Goal: Obtain resource: Obtain resource

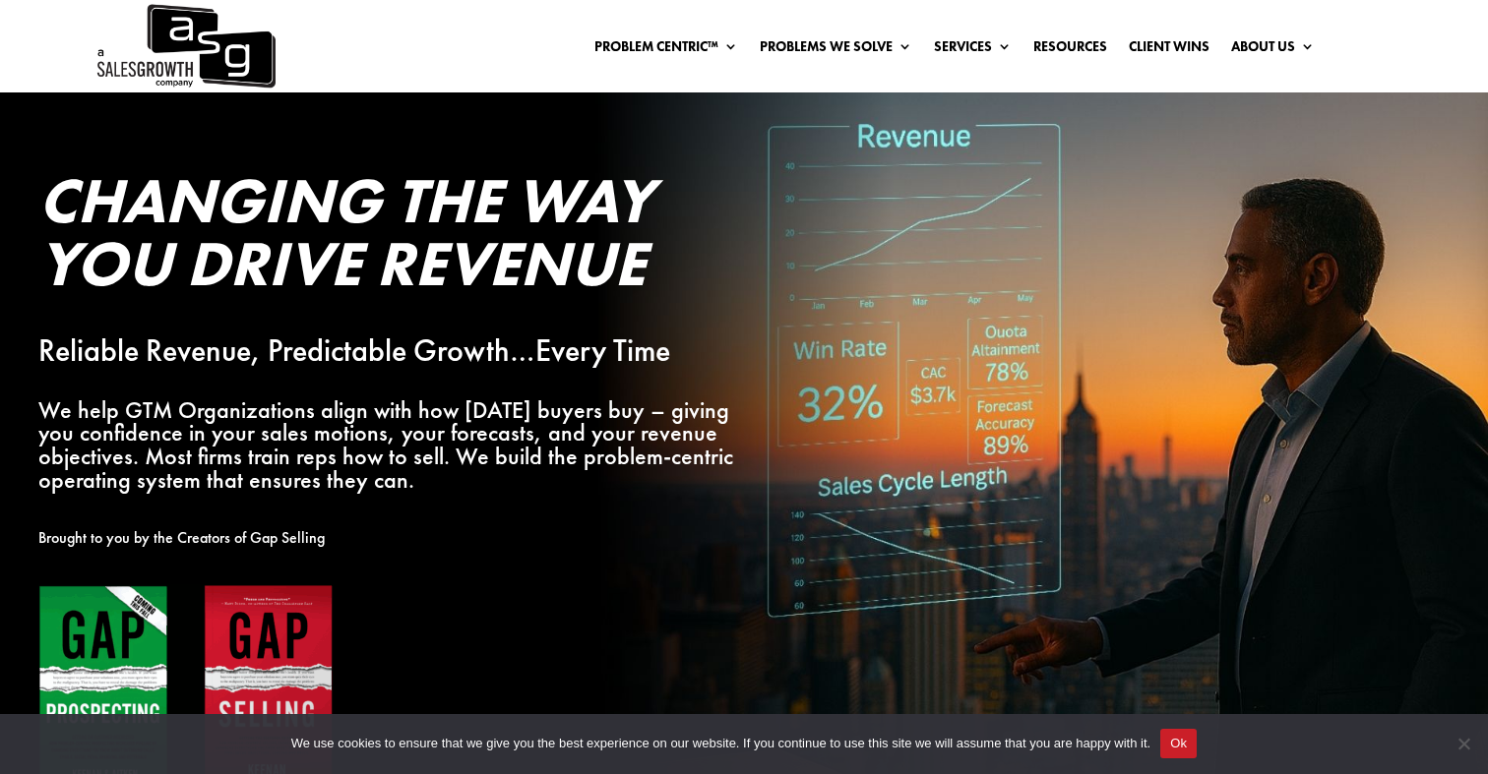
click at [1197, 757] on button "Ok" at bounding box center [1178, 744] width 36 height 30
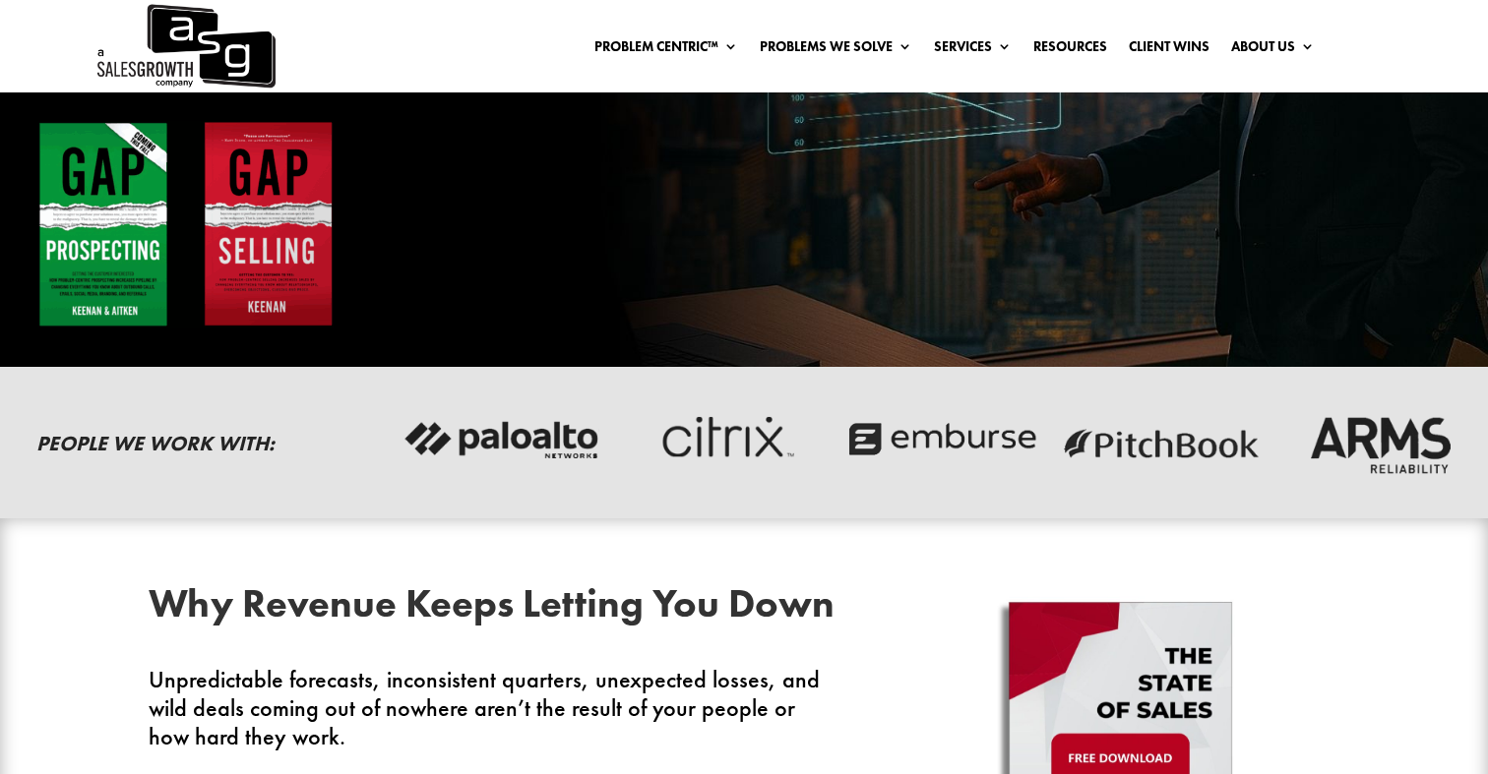
scroll to position [448, 0]
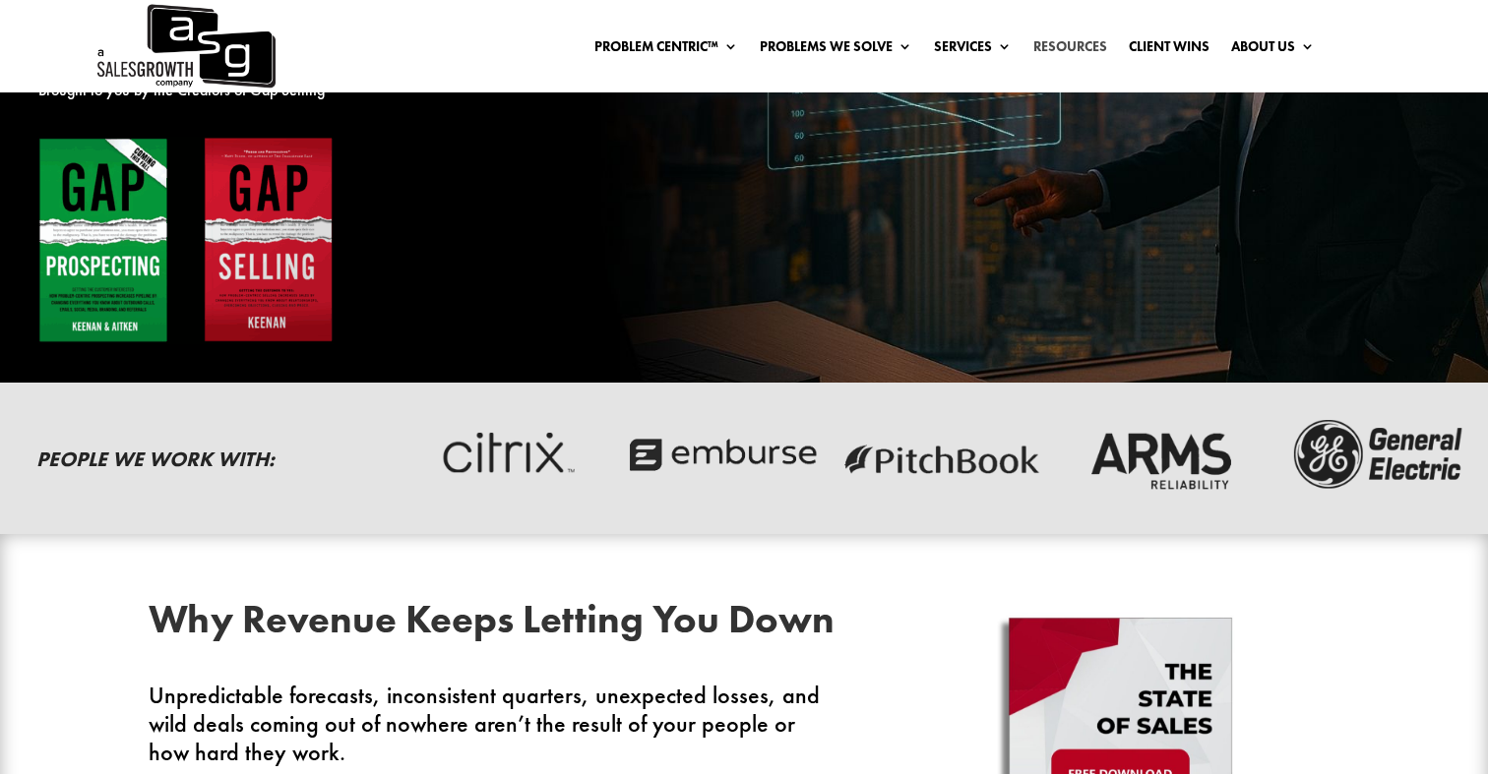
click at [1063, 46] on link "Resources" at bounding box center [1070, 50] width 74 height 22
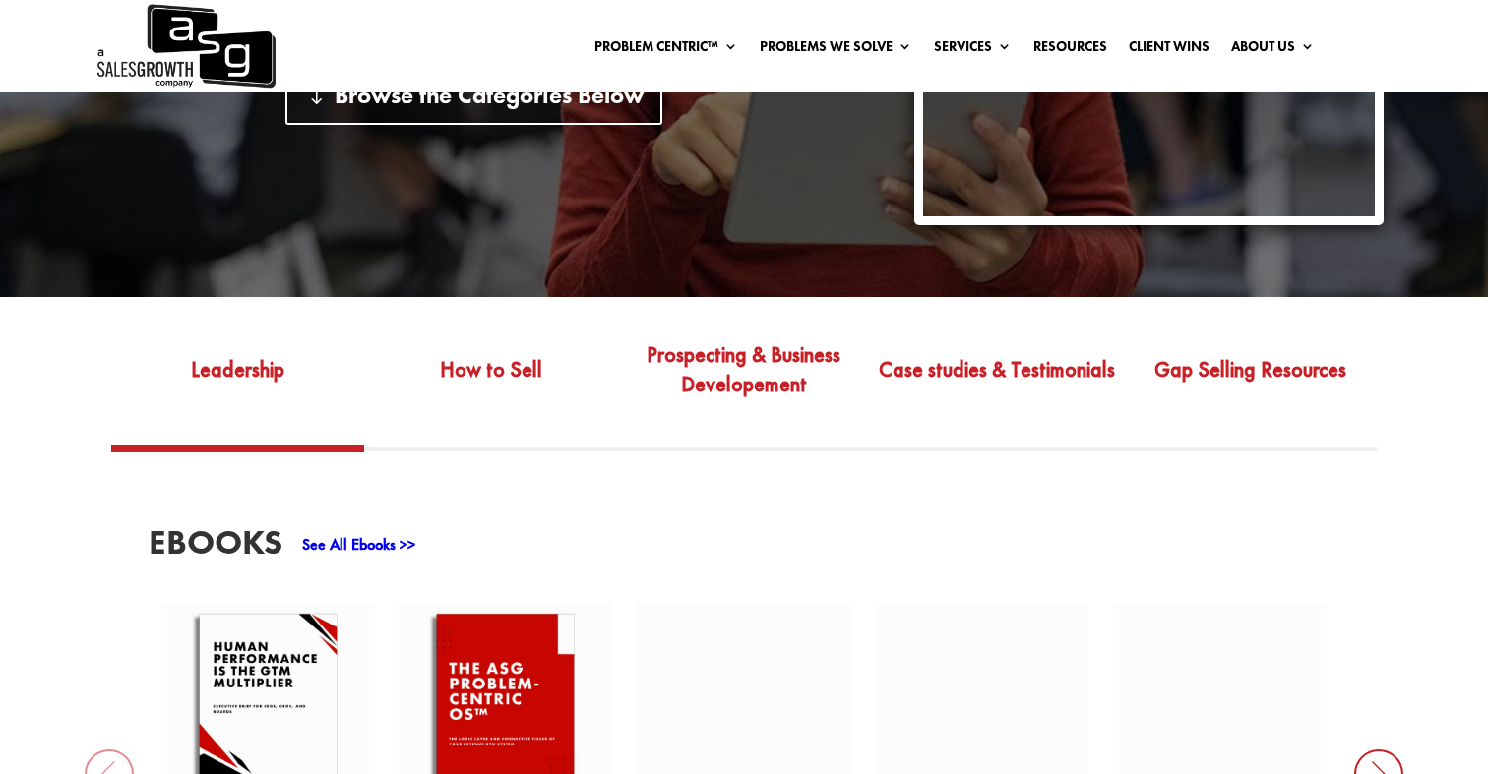
scroll to position [560, 0]
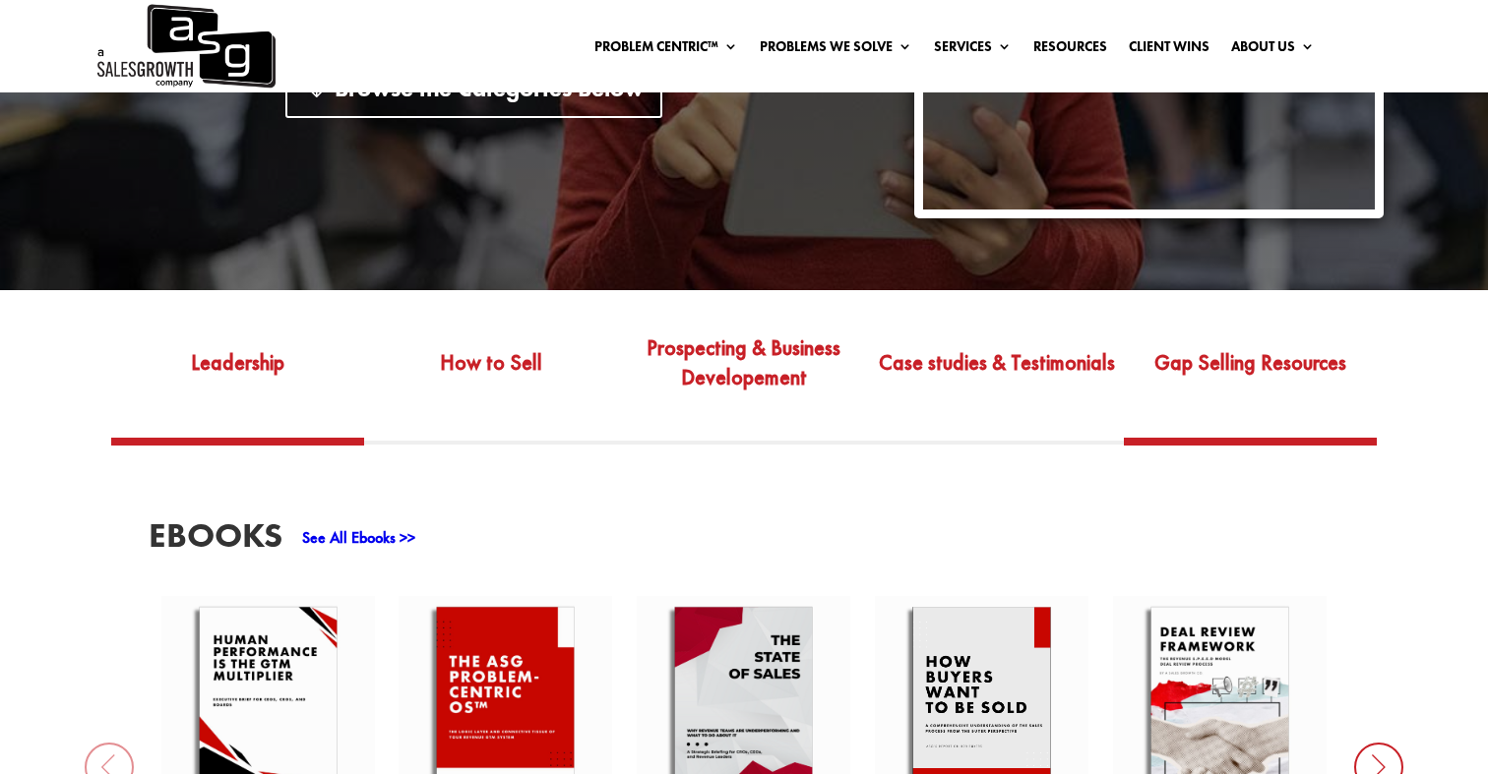
click at [1268, 340] on link "Gap Selling Resources" at bounding box center [1250, 377] width 253 height 121
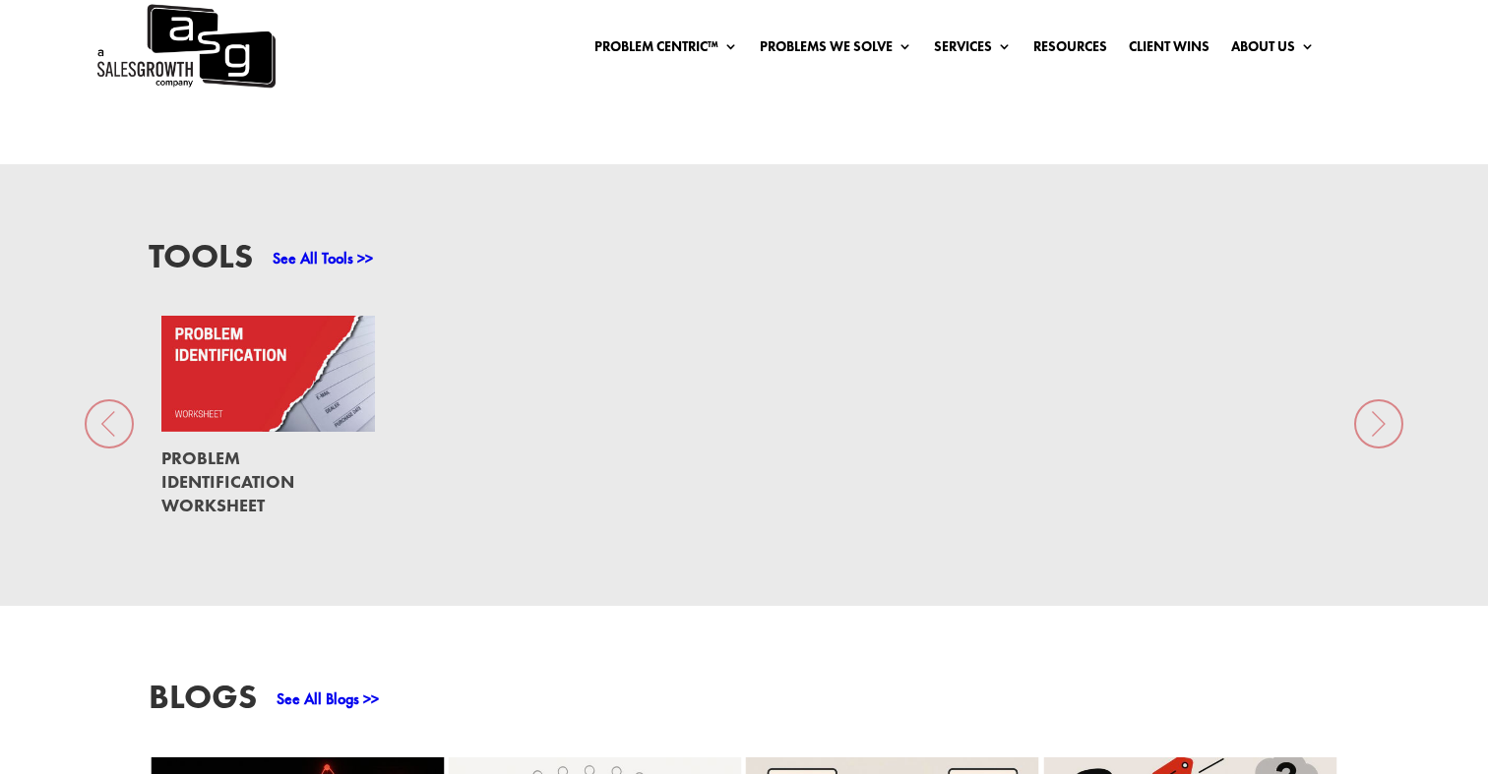
scroll to position [1416, 0]
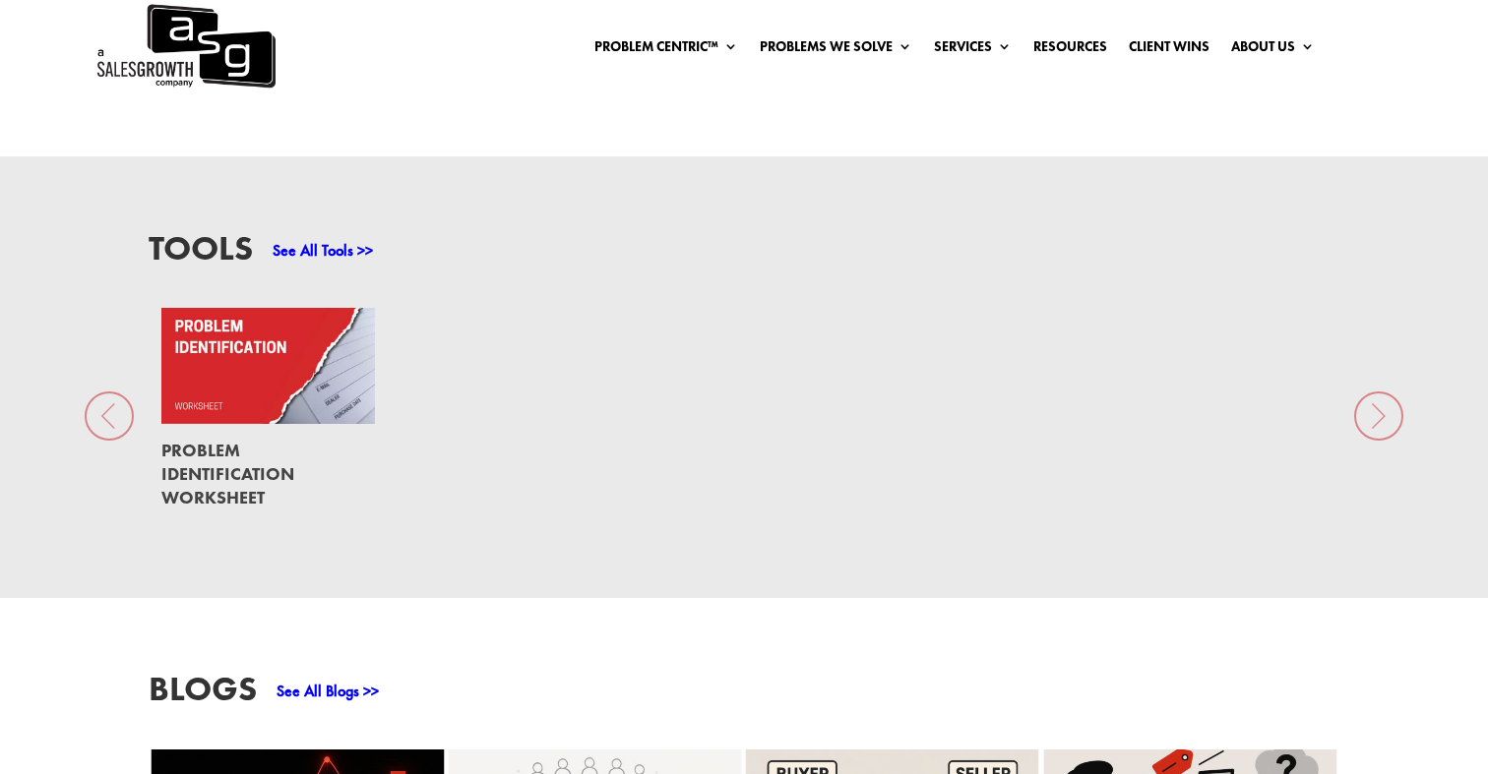
click at [326, 240] on link "See All Tools >>" at bounding box center [323, 250] width 100 height 21
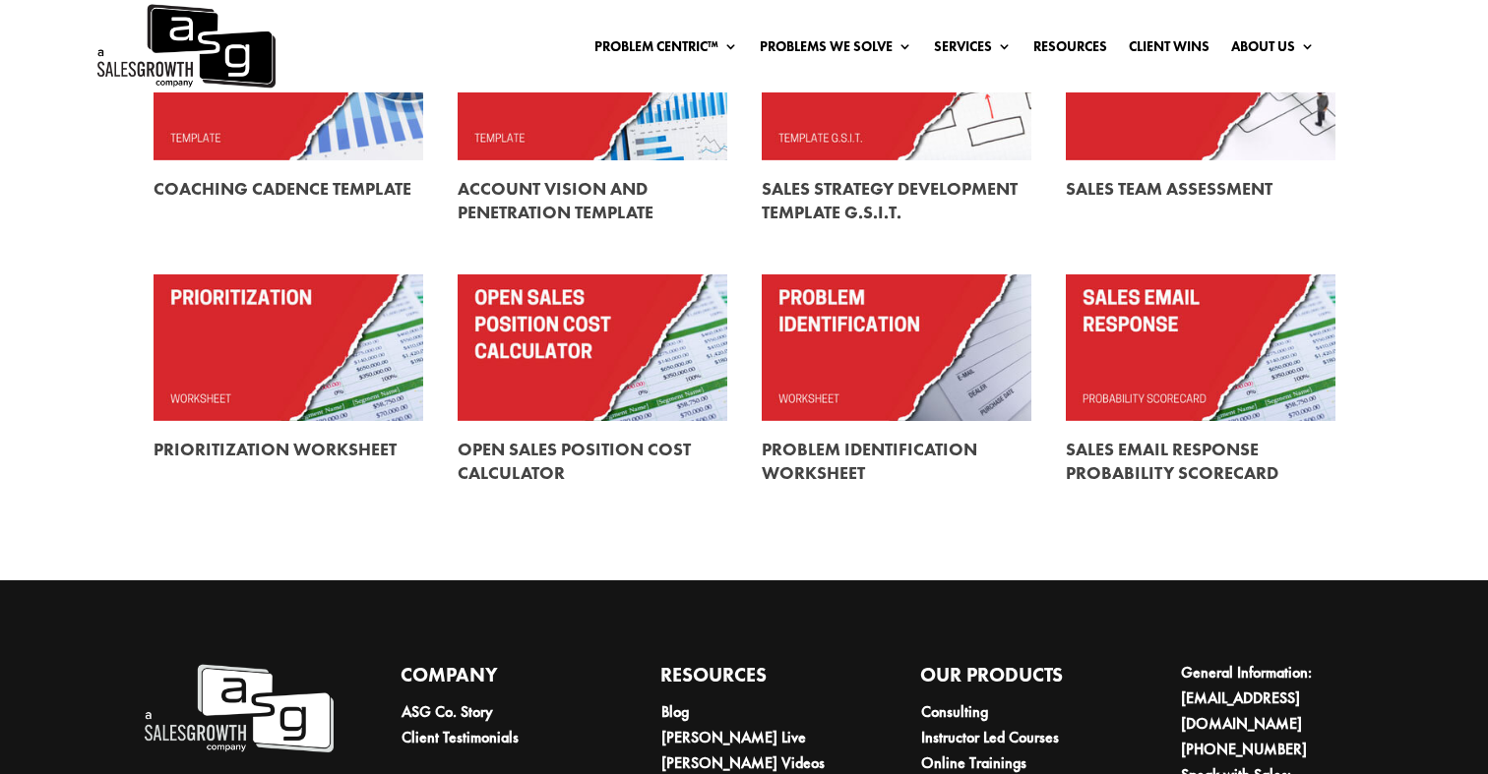
scroll to position [642, 0]
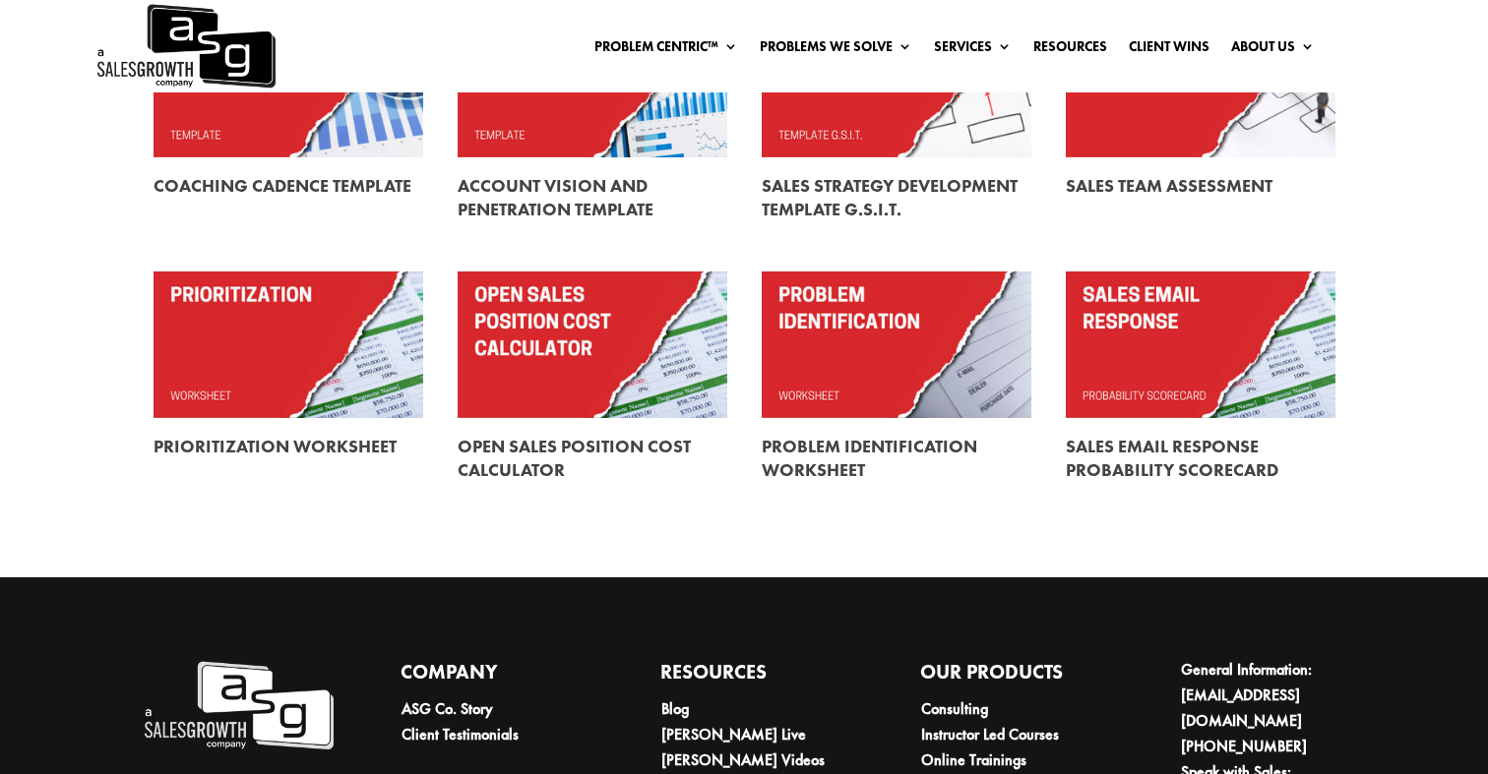
click at [855, 444] on link at bounding box center [897, 457] width 270 height 79
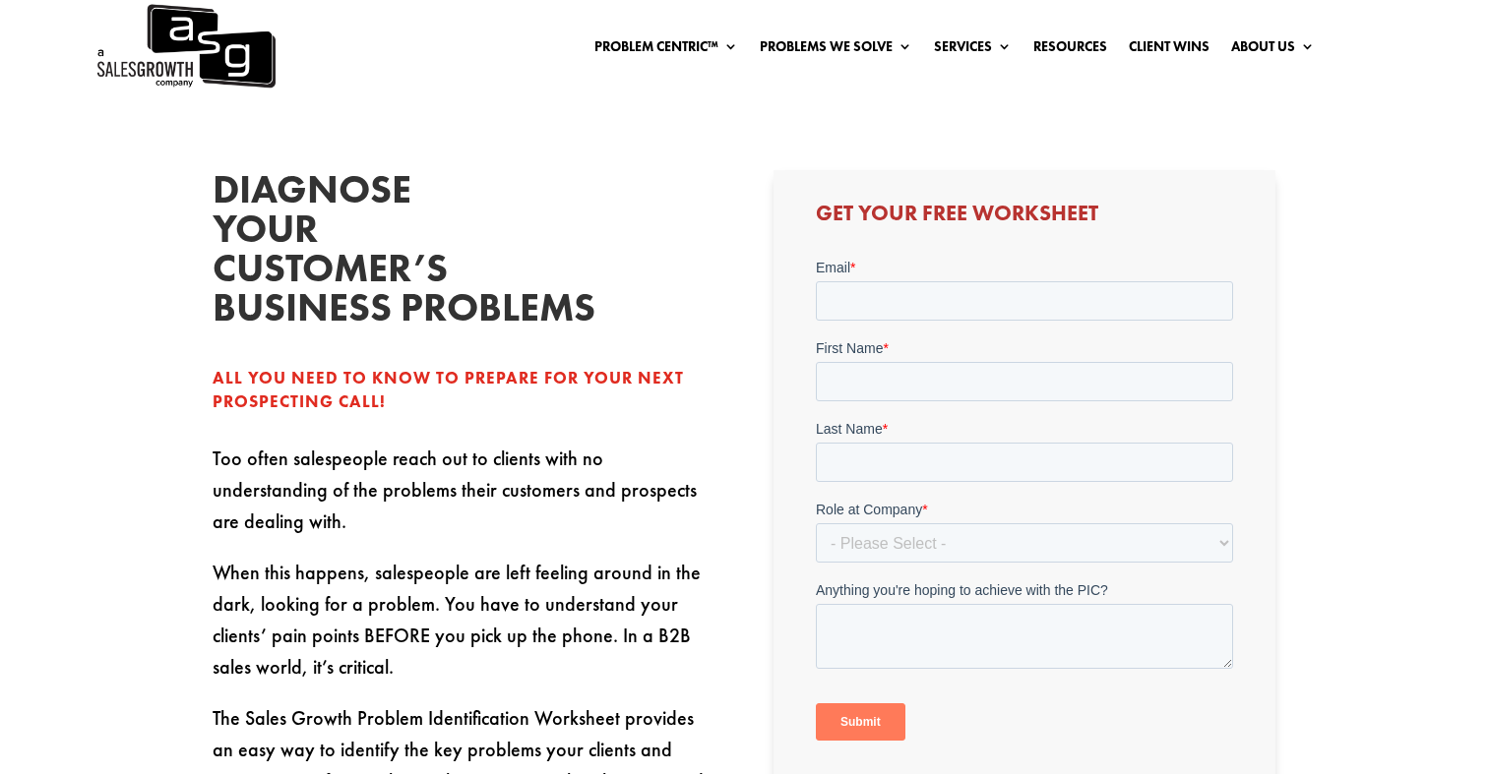
scroll to position [440, 0]
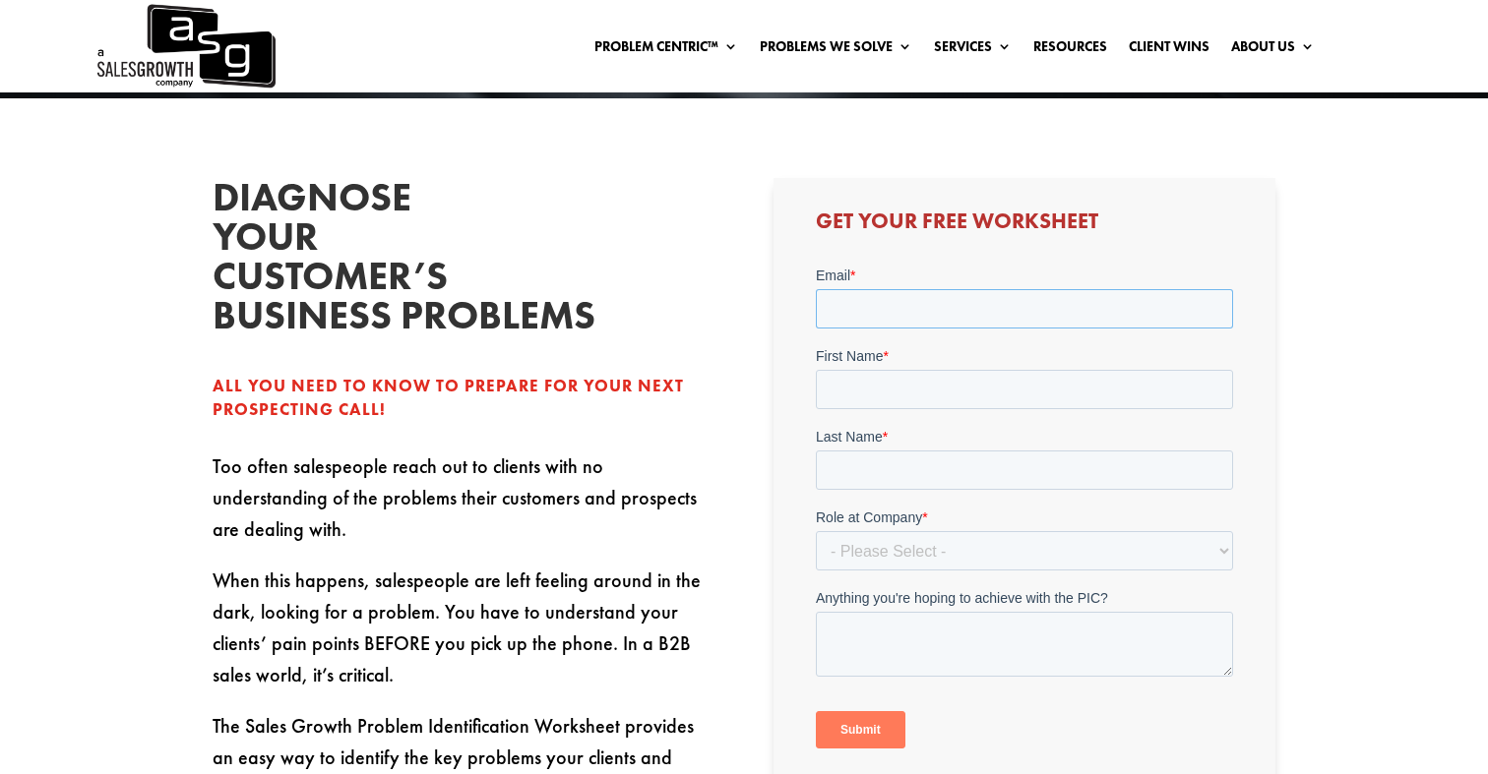
click at [907, 306] on input "Email *" at bounding box center [1023, 308] width 417 height 39
type input "keshelle@helloseven.co"
click at [894, 375] on input "First Name *" at bounding box center [1023, 389] width 417 height 39
type input "Keshelle"
click at [890, 470] on input "Last Name *" at bounding box center [1023, 470] width 417 height 39
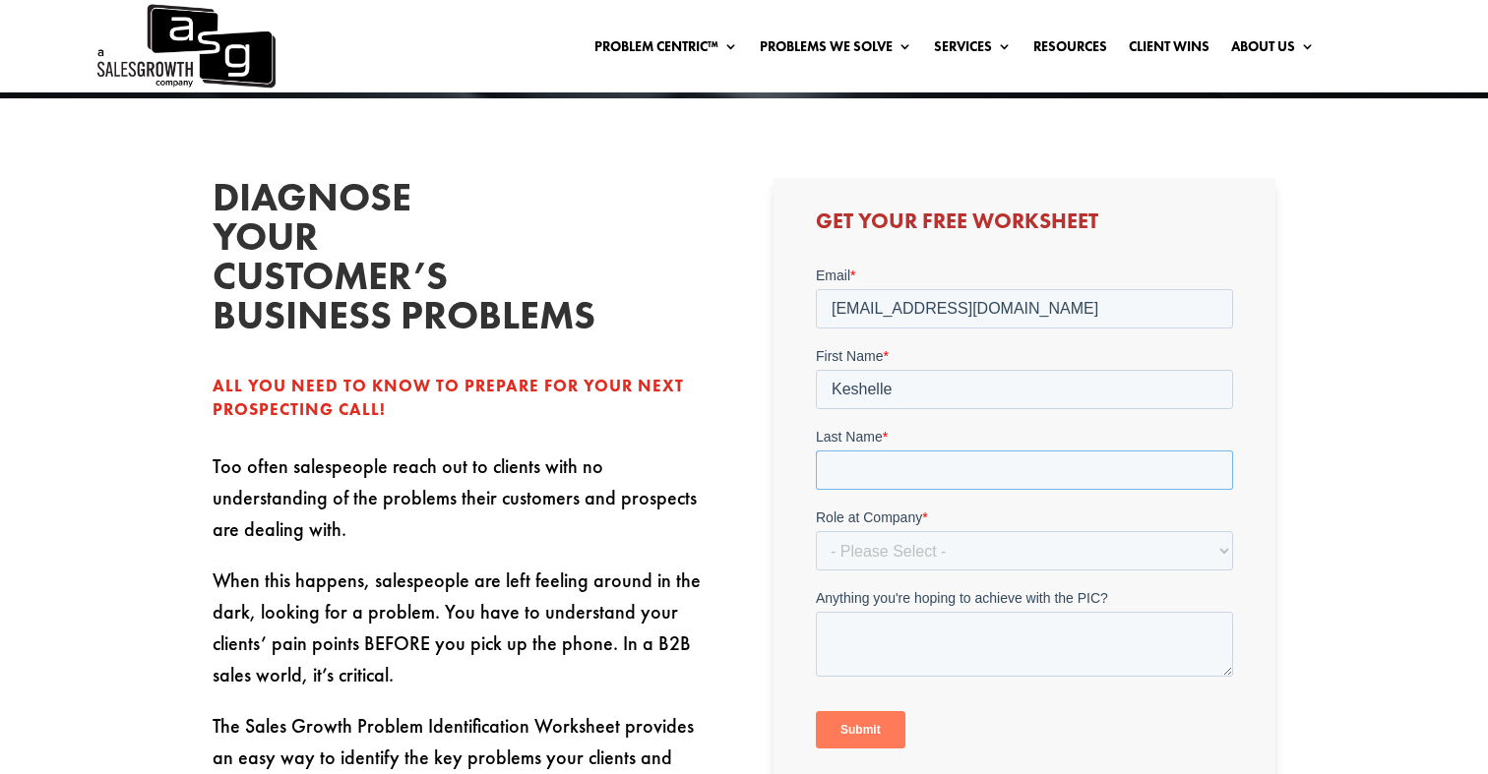
type input "[PERSON_NAME]"
click at [888, 558] on select "- Please Select - C-Level (CRO, CSO, etc) Senior Leadership (VP of Sales, VP of…" at bounding box center [1023, 550] width 417 height 39
select select "Individual Contributor (AE, SDR, CSM, etc)"
click at [815, 531] on select "- Please Select - C-Level (CRO, CSO, etc) Senior Leadership (VP of Sales, VP of…" at bounding box center [1023, 550] width 417 height 39
click at [845, 719] on input "Submit" at bounding box center [860, 730] width 90 height 37
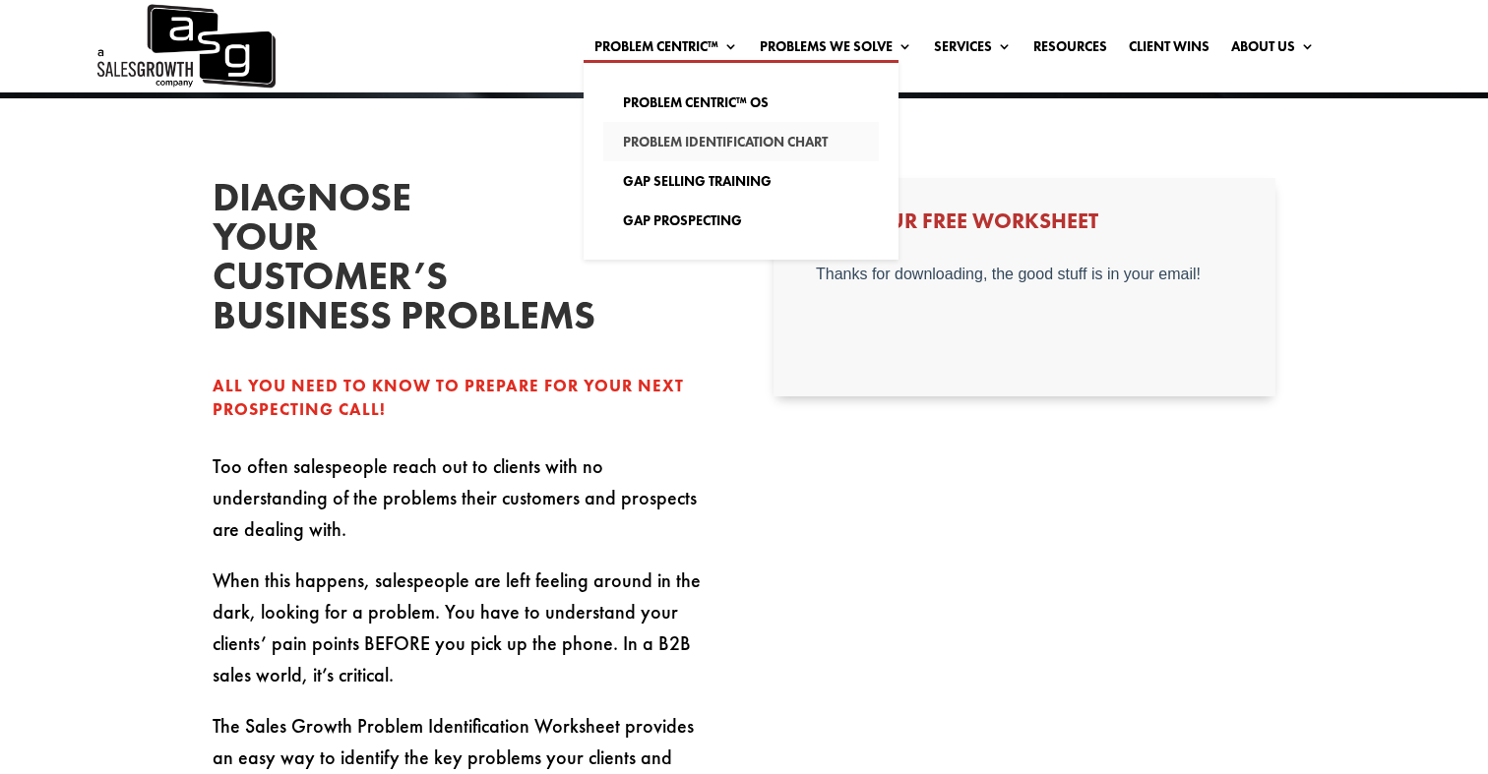
click at [710, 140] on link "Problem Identification Chart" at bounding box center [741, 141] width 276 height 39
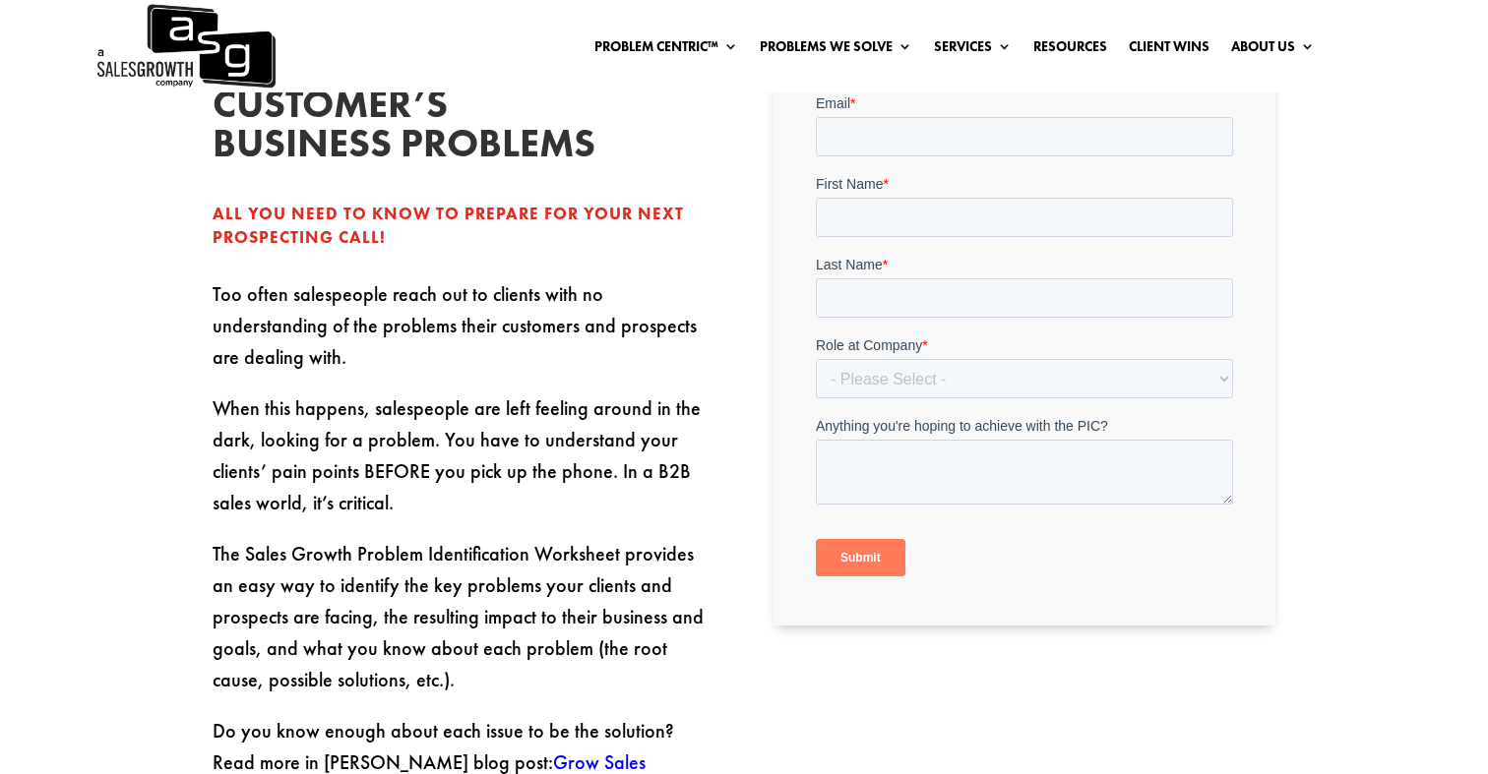
scroll to position [595, 0]
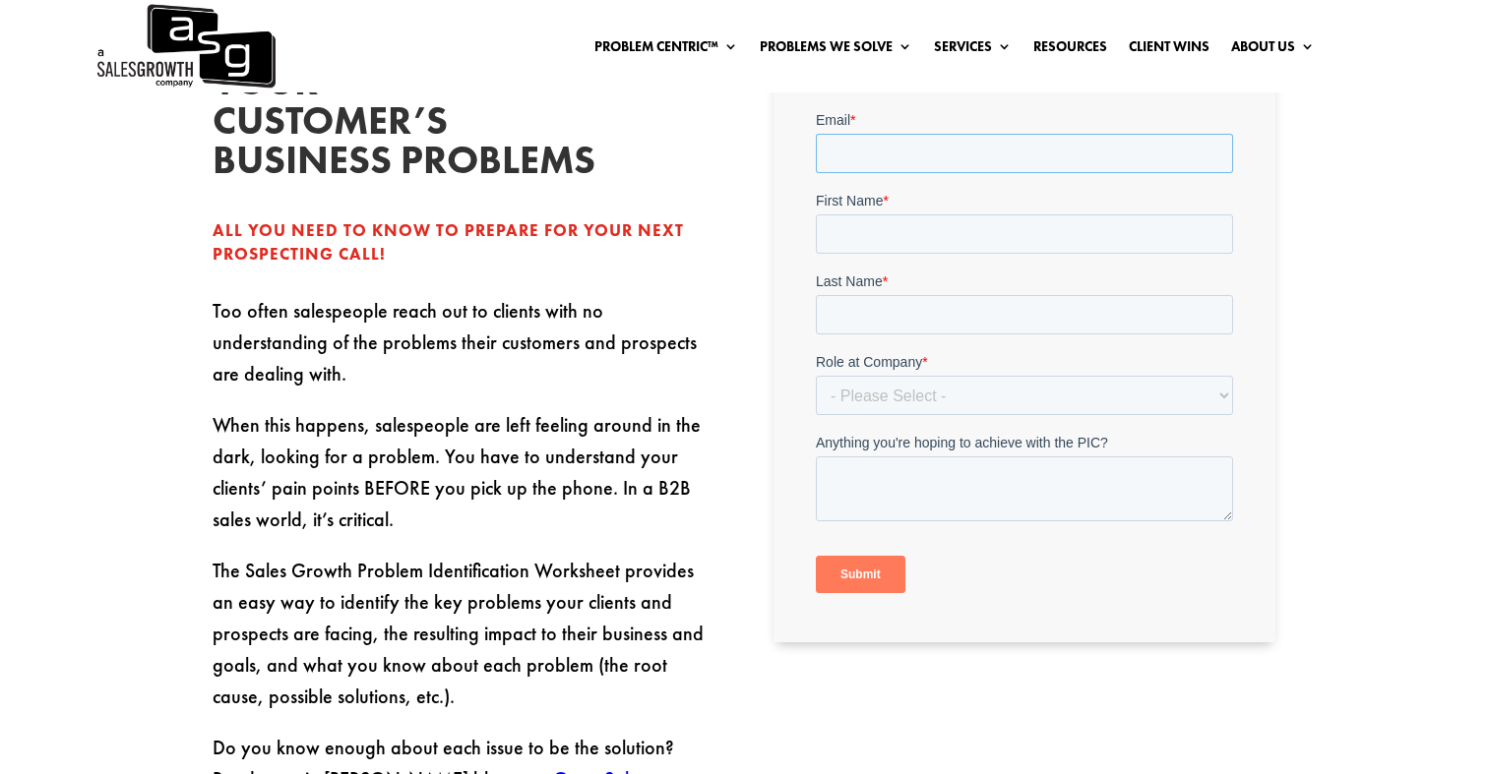
click at [858, 165] on input "Email *" at bounding box center [1023, 153] width 417 height 39
type input "[EMAIL_ADDRESS][DOMAIN_NAME]"
click at [883, 241] on input "First Name *" at bounding box center [1023, 234] width 417 height 39
type input "Keshelle"
click at [895, 310] on input "Last Name *" at bounding box center [1023, 314] width 417 height 39
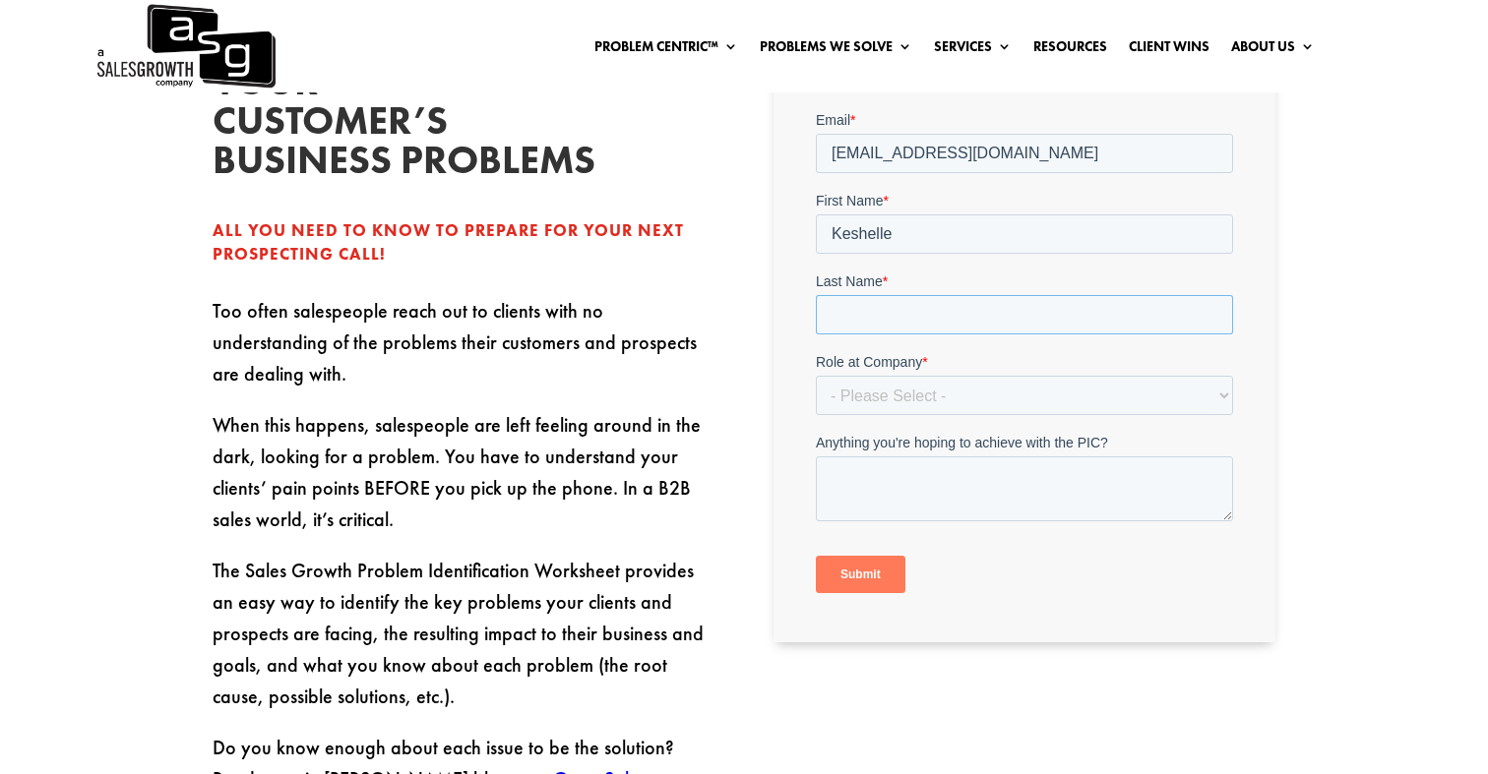
type input "[PERSON_NAME]"
click at [919, 392] on select "- Please Select - C-Level (CRO, CSO, etc) Senior Leadership (VP of Sales, VP of…" at bounding box center [1023, 395] width 417 height 39
select select "Individual Contributor (AE, SDR, CSM, etc)"
click at [815, 376] on select "- Please Select - C-Level (CRO, CSO, etc) Senior Leadership (VP of Sales, VP of…" at bounding box center [1023, 395] width 417 height 39
click at [844, 589] on input "Submit" at bounding box center [860, 574] width 90 height 37
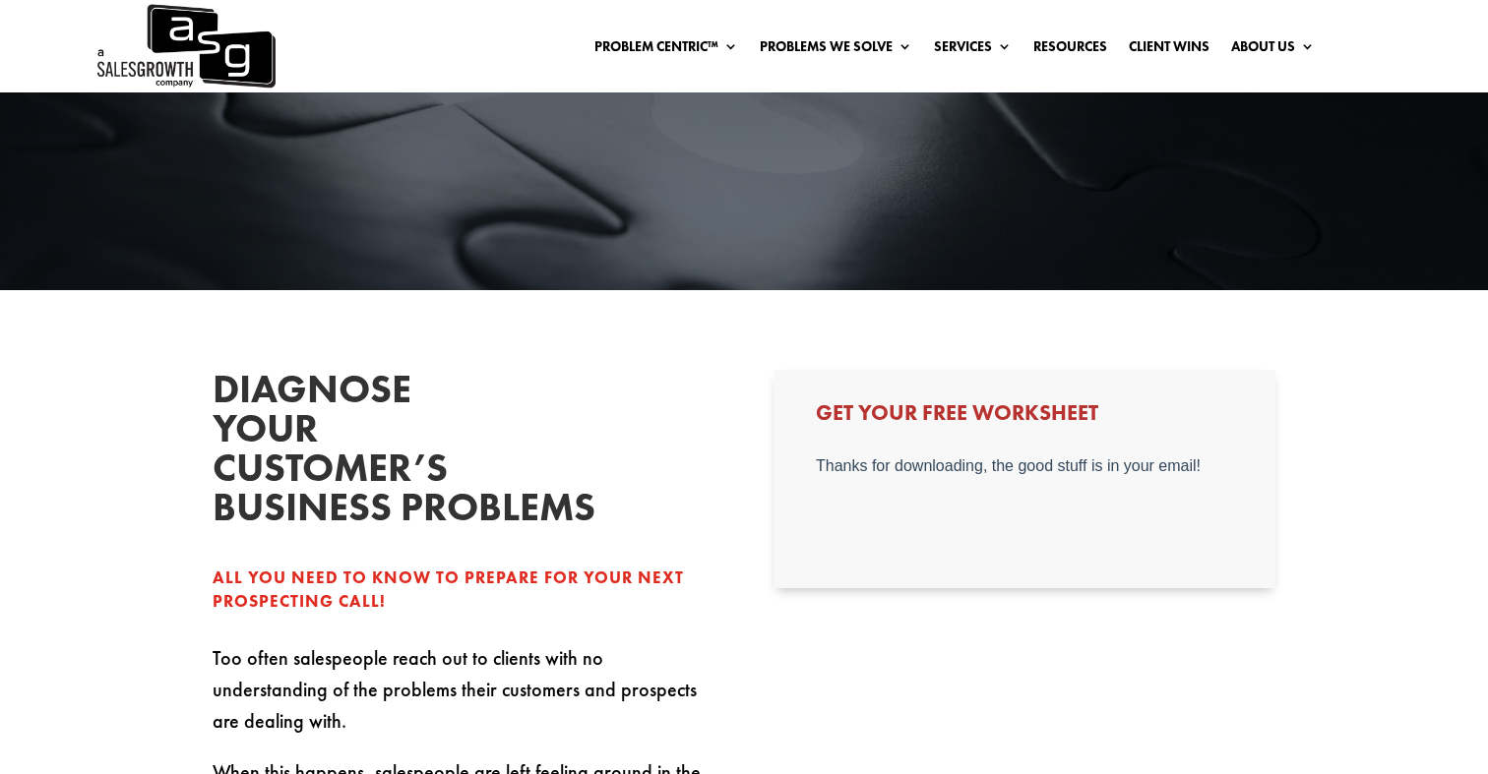
scroll to position [0, 0]
